Goal: Task Accomplishment & Management: Manage account settings

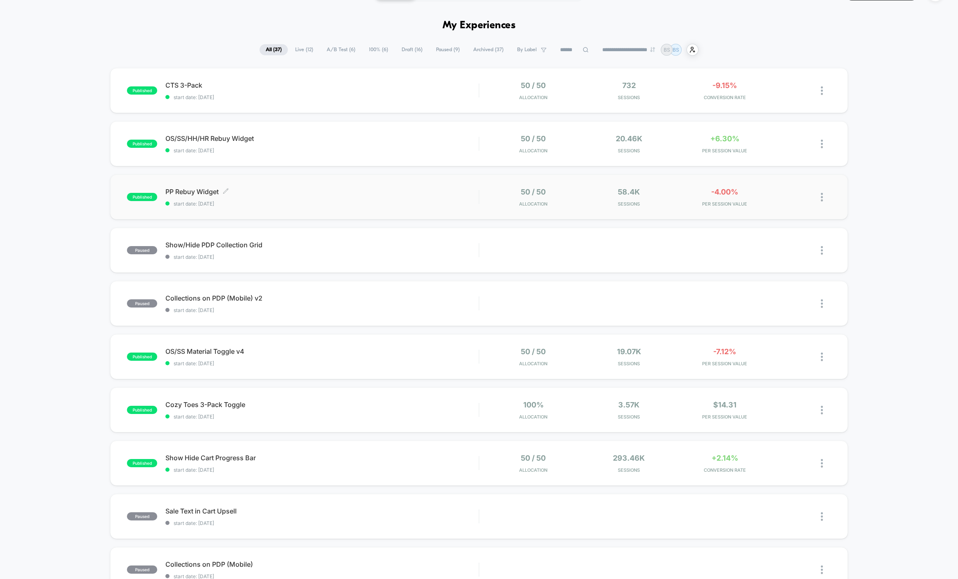
scroll to position [18, 0]
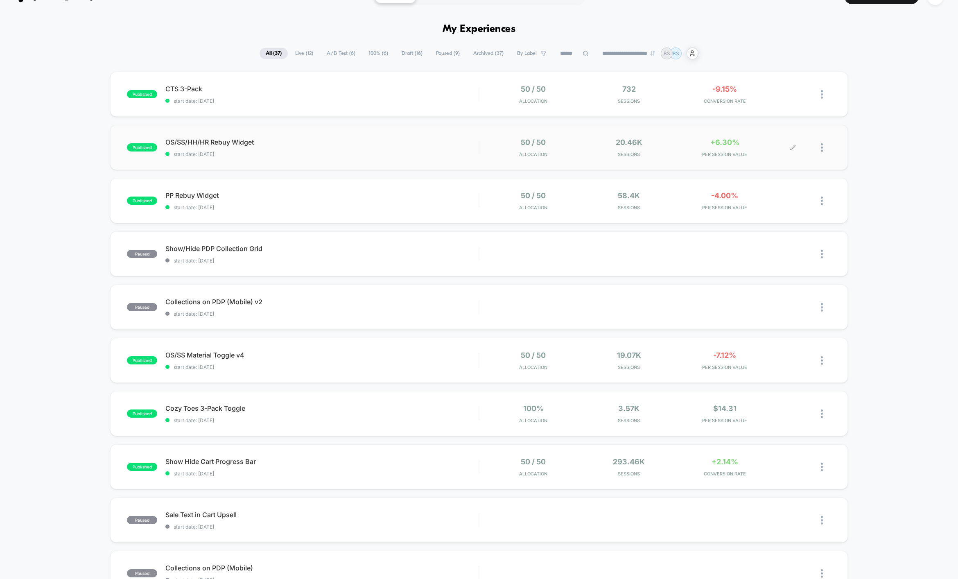
click at [483, 139] on div "50 / 50 Allocation 20.46k Sessions +6.30% PER SESSION VALUE" at bounding box center [655, 147] width 352 height 19
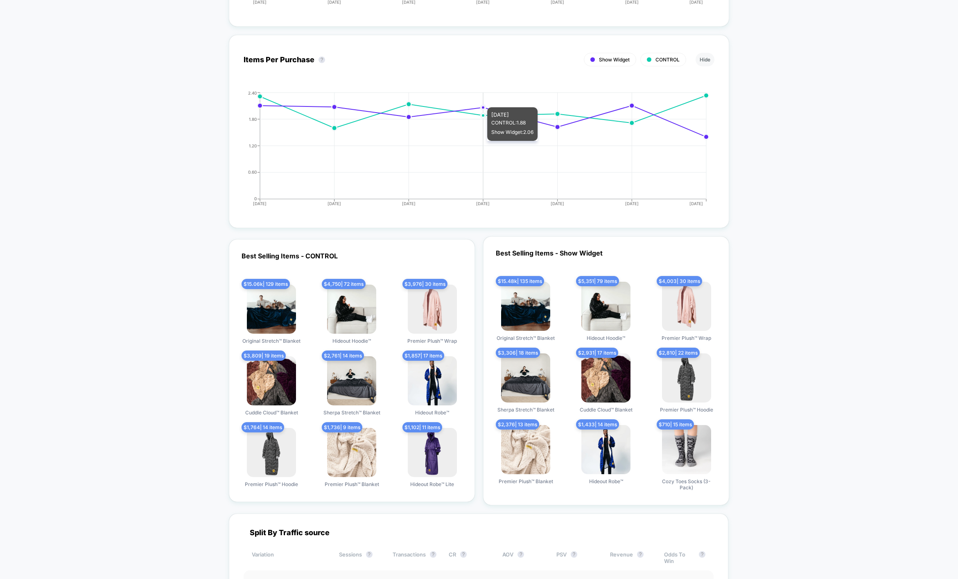
scroll to position [1557, 0]
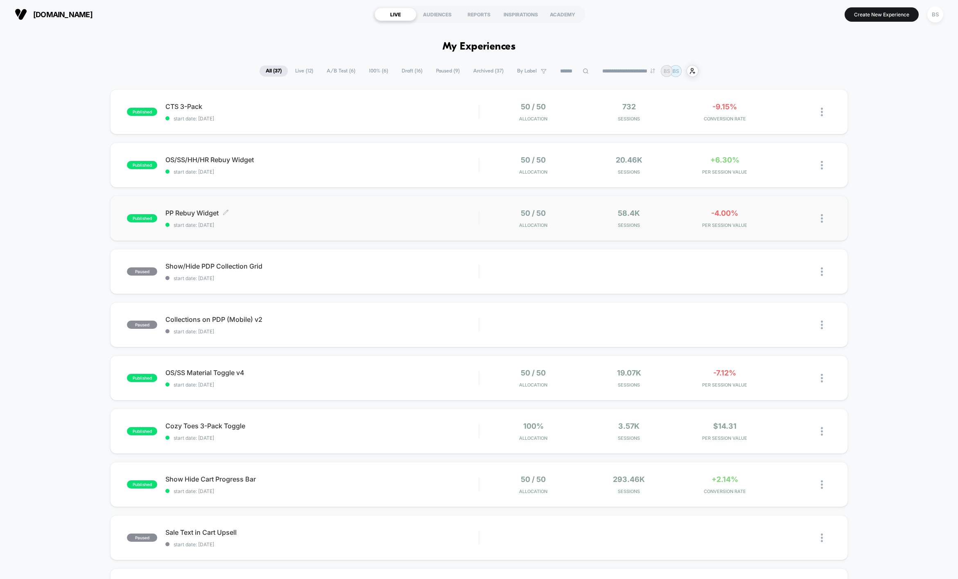
click at [301, 214] on span "PP Rebuy Widget Click to edit experience details" at bounding box center [321, 213] width 313 height 8
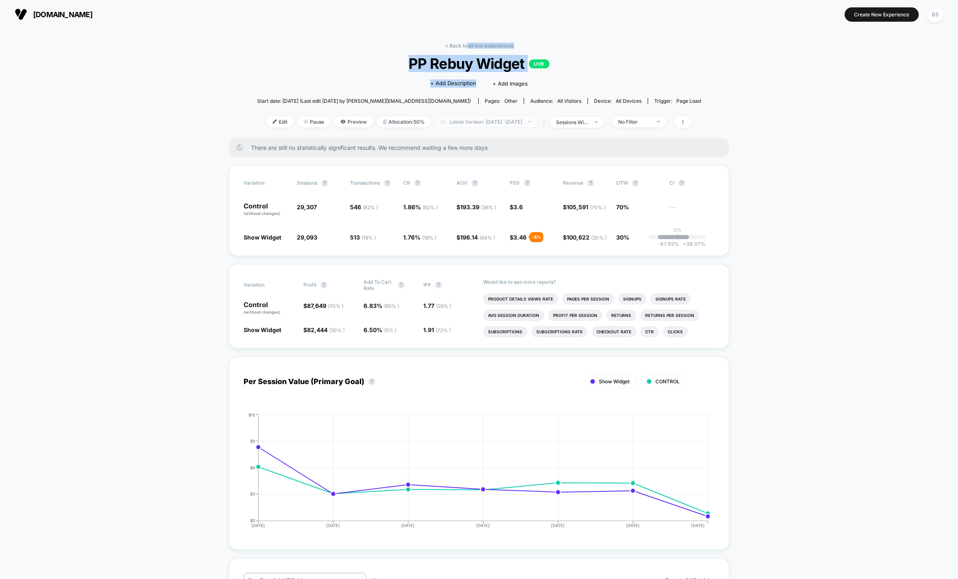
drag, startPoint x: 467, startPoint y: 47, endPoint x: 510, endPoint y: 120, distance: 83.9
click at [507, 119] on div "< Back to all live experiences PP Rebuy Widget LIVE Click to edit experience de…" at bounding box center [479, 91] width 444 height 96
click at [651, 124] on div "No Filter" at bounding box center [634, 122] width 33 height 6
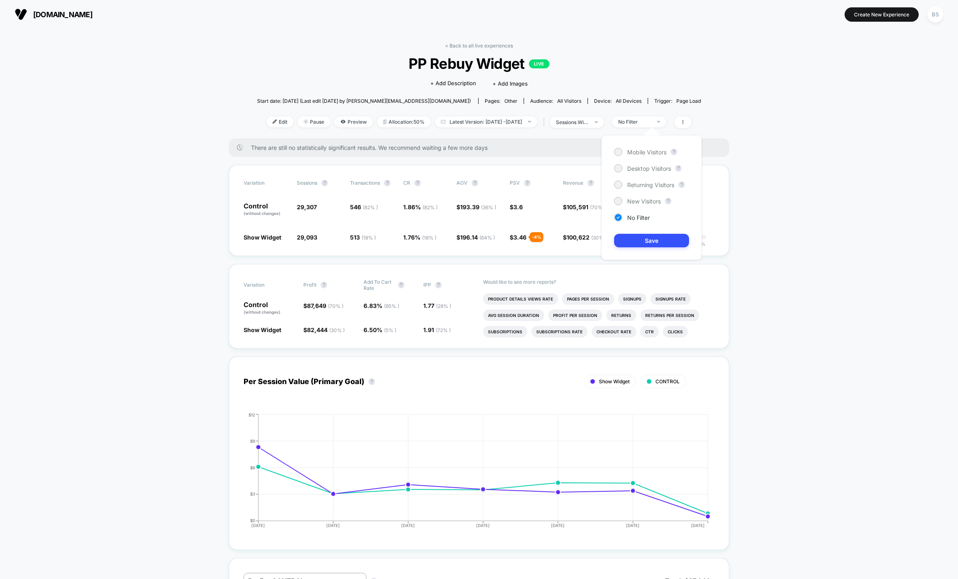
click at [642, 189] on div "Mobile Visitors ? Desktop Visitors ? Returning Visitors ? New Visitors ? No Fil…" at bounding box center [651, 197] width 100 height 125
click at [643, 183] on span "Returning Visitors" at bounding box center [650, 184] width 47 height 7
click at [643, 244] on button "Save" at bounding box center [651, 241] width 75 height 14
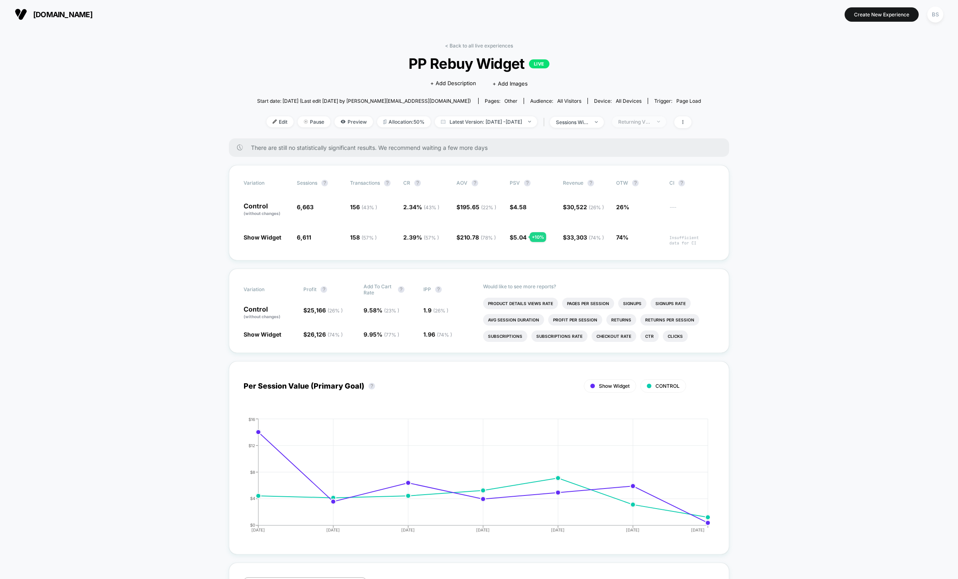
click at [646, 125] on span "Returning Visitors" at bounding box center [639, 121] width 54 height 11
click at [643, 150] on span "Mobile Visitors" at bounding box center [646, 152] width 39 height 7
click at [639, 237] on button "Save" at bounding box center [651, 241] width 75 height 14
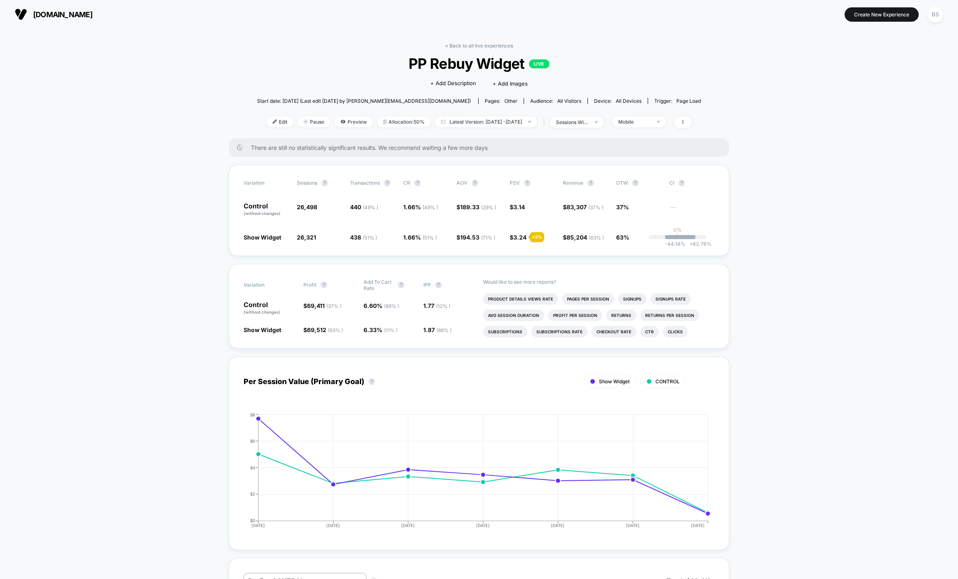
click at [648, 129] on div "< Back to all live experiences PP Rebuy Widget LIVE Click to edit experience de…" at bounding box center [479, 91] width 444 height 96
click at [651, 119] on div "Mobile" at bounding box center [634, 122] width 33 height 6
click at [648, 200] on span "New Visitors" at bounding box center [644, 201] width 34 height 7
click at [647, 239] on button "Save" at bounding box center [651, 241] width 75 height 14
click at [460, 46] on link "< Back to all live experiences" at bounding box center [479, 46] width 68 height 6
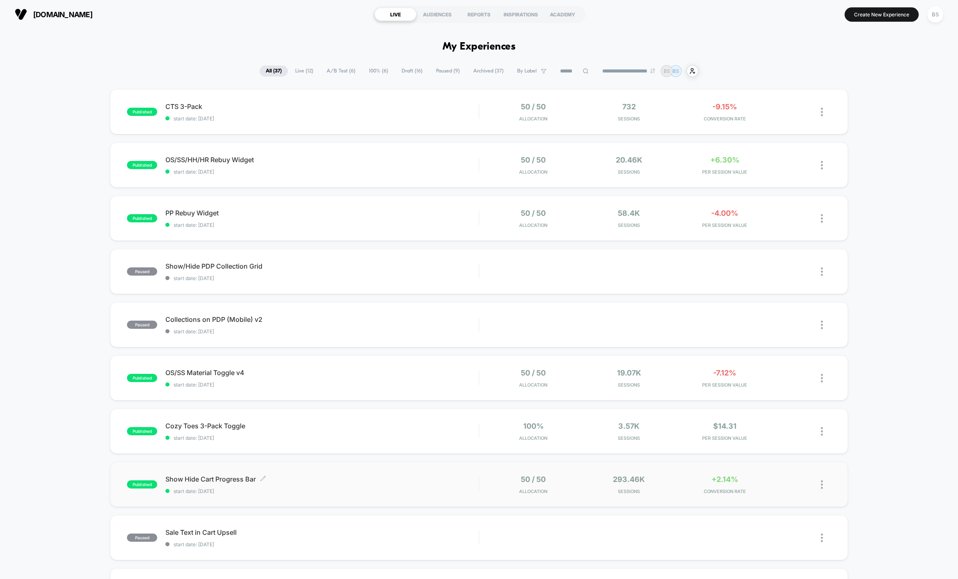
click at [418, 487] on div "Show Hide Cart Progress Bar Click to edit experience details Click to edit expe…" at bounding box center [321, 484] width 313 height 19
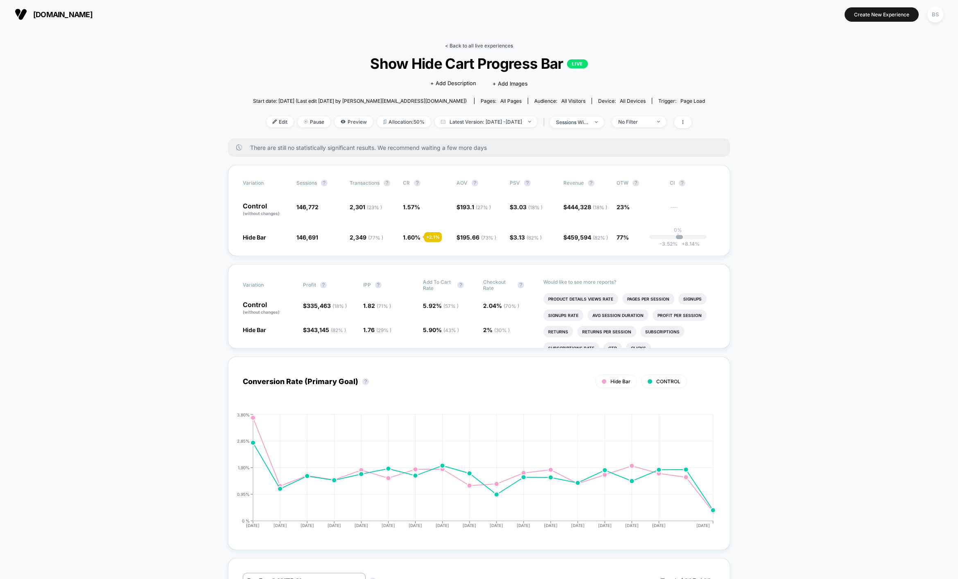
click at [459, 47] on link "< Back to all live experiences" at bounding box center [479, 46] width 68 height 6
